Goal: Find specific page/section: Find specific page/section

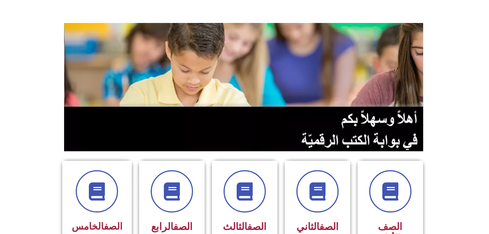
scroll to position [58, 0]
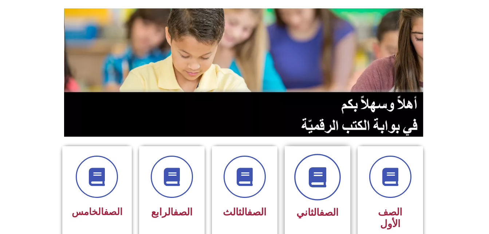
click at [323, 167] on icon at bounding box center [318, 177] width 20 height 20
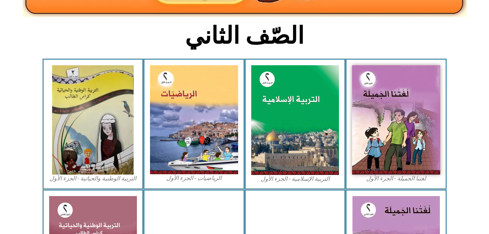
scroll to position [175, 0]
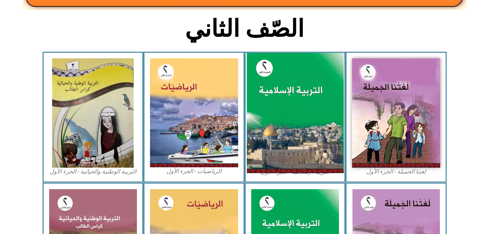
click at [282, 87] on img at bounding box center [295, 113] width 97 height 121
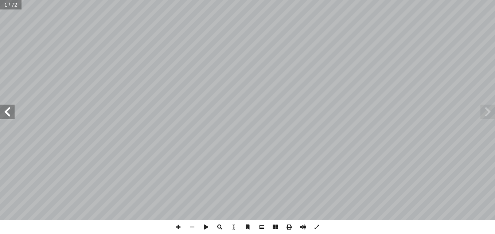
click at [12, 112] on span at bounding box center [7, 112] width 15 height 15
click at [217, 226] on span at bounding box center [220, 227] width 14 height 14
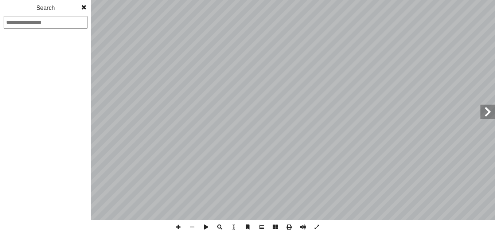
click at [217, 226] on span at bounding box center [220, 227] width 14 height 14
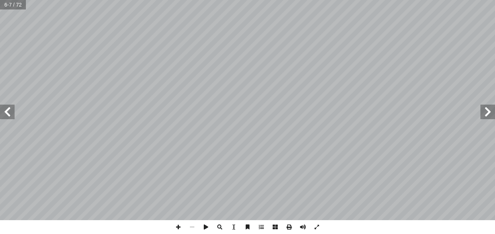
click at [217, 226] on span at bounding box center [220, 227] width 14 height 14
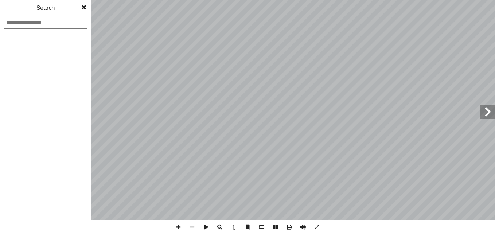
click at [217, 226] on span at bounding box center [220, 227] width 14 height 14
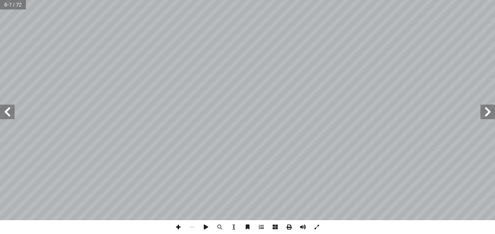
click at [177, 231] on span at bounding box center [178, 227] width 14 height 14
click at [10, 111] on span at bounding box center [7, 112] width 15 height 15
